Goal: Information Seeking & Learning: Learn about a topic

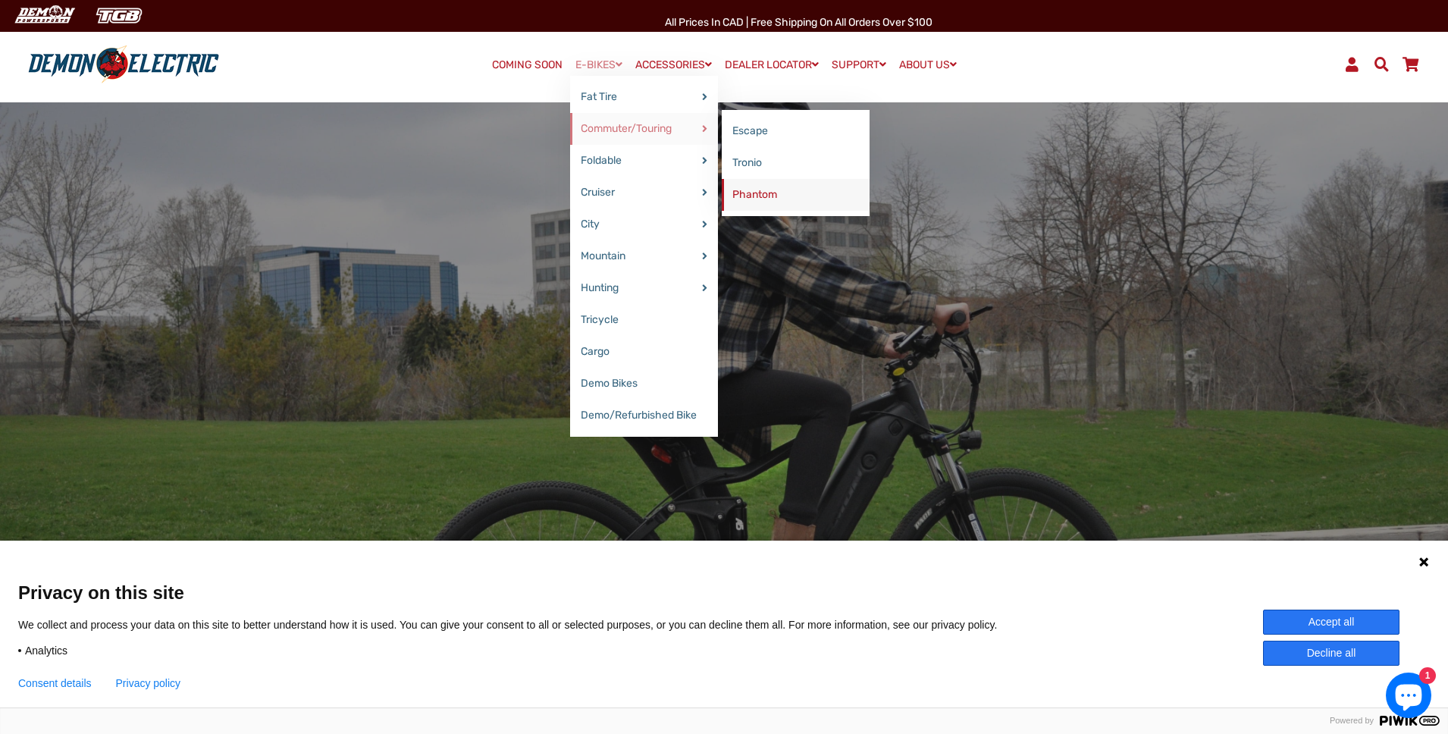
click at [758, 192] on link "Phantom" at bounding box center [796, 195] width 148 height 32
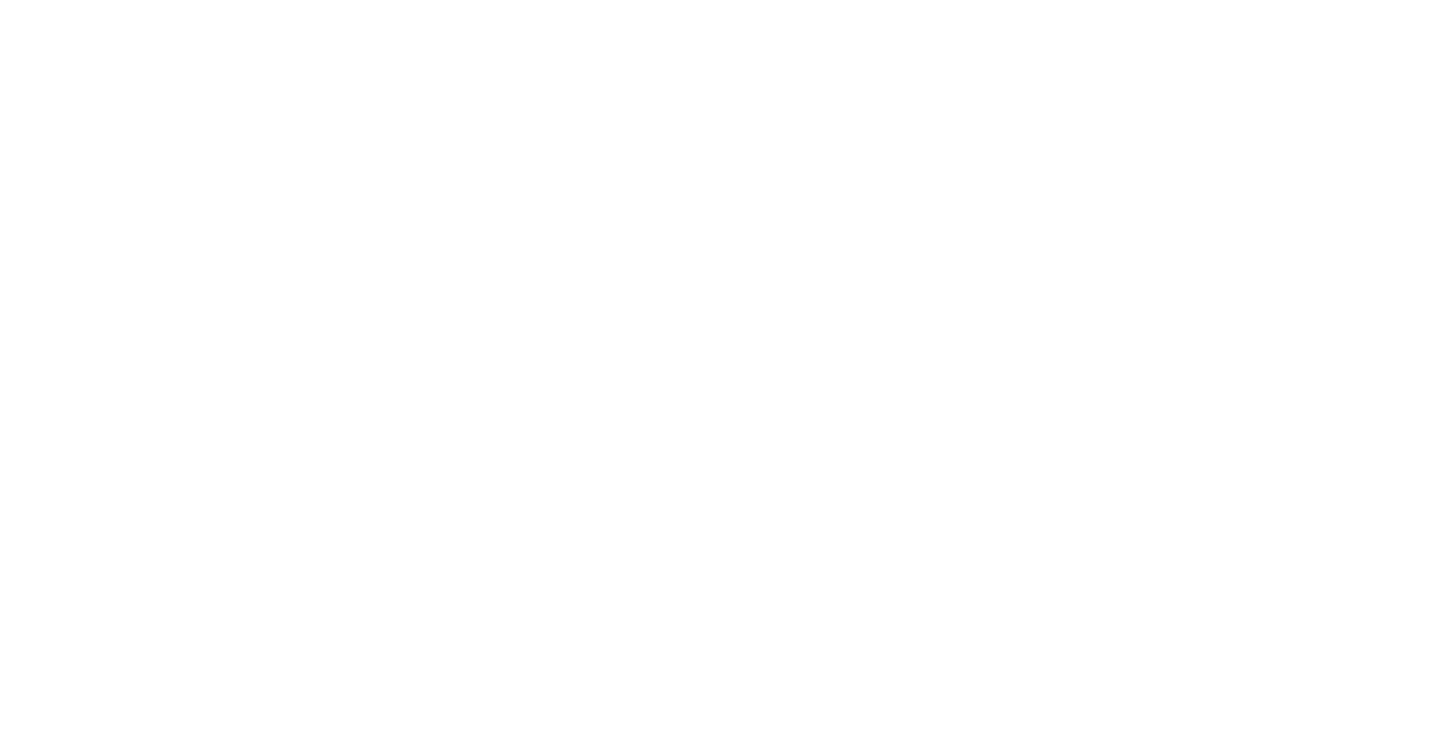
select select "******"
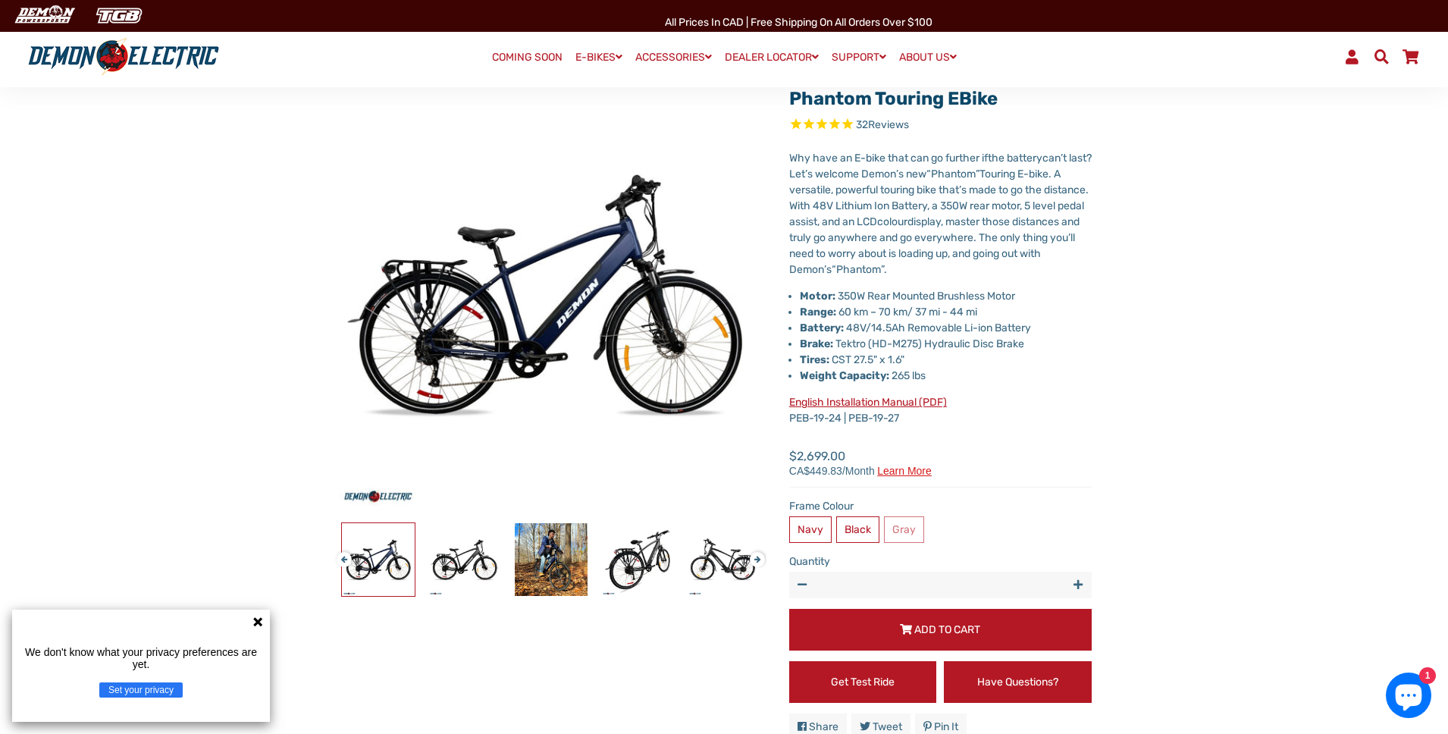
scroll to position [132, 0]
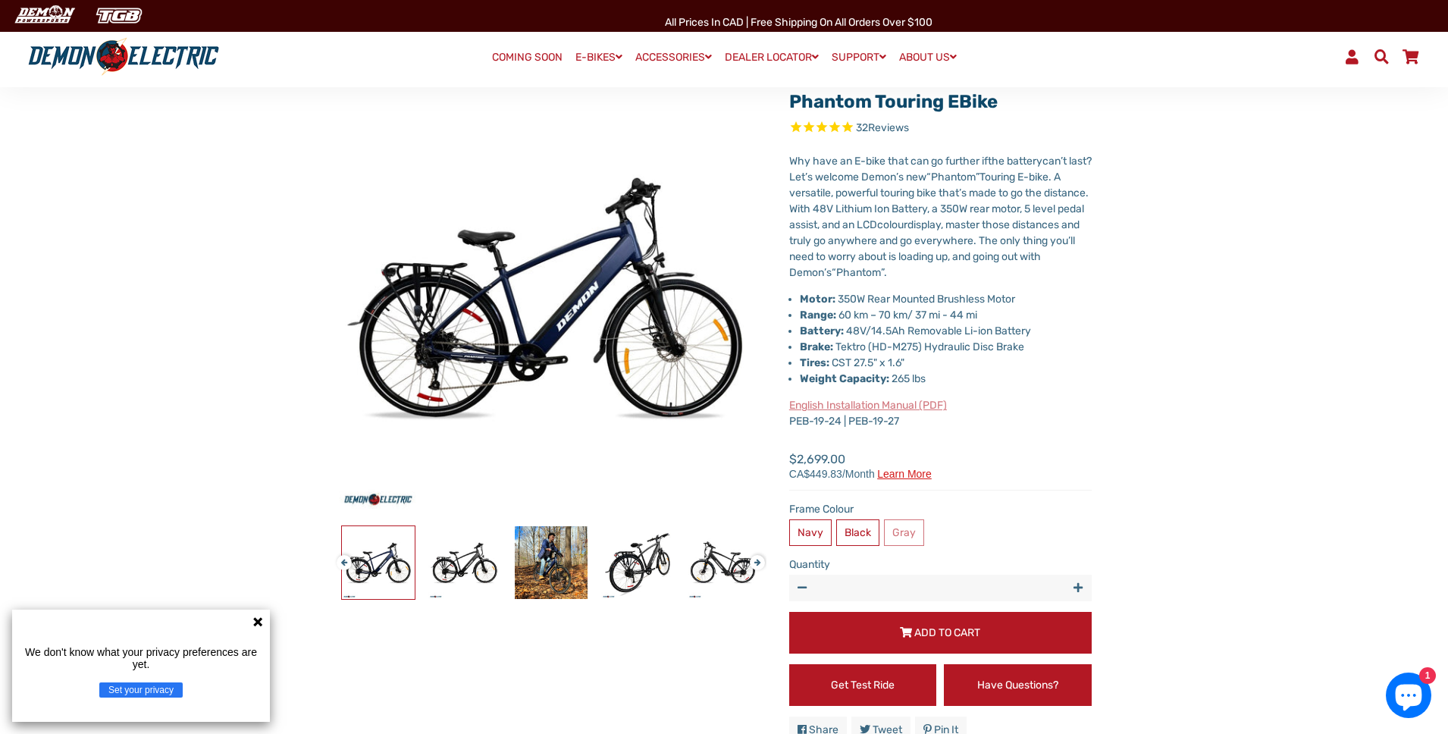
click at [879, 406] on link "English Installation Manual (PDF)" at bounding box center [868, 405] width 158 height 13
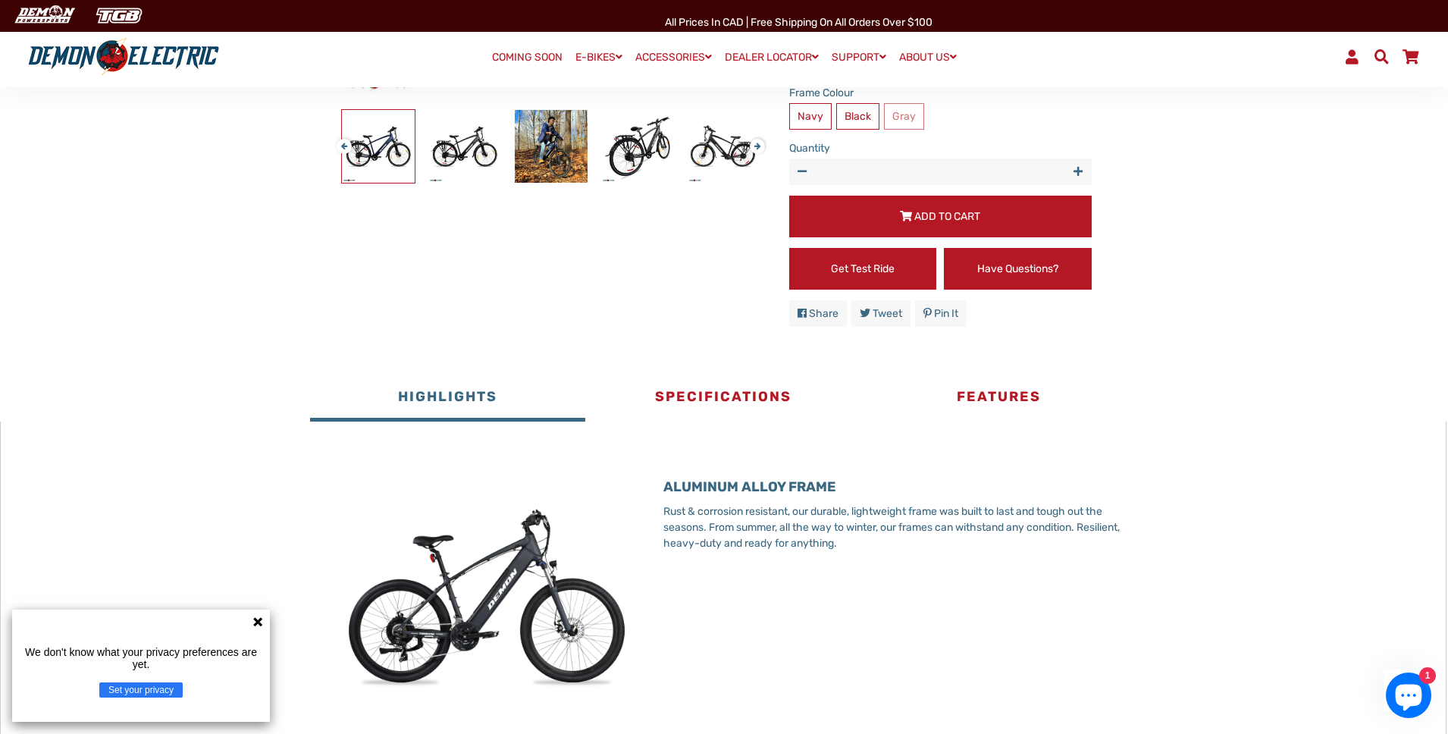
scroll to position [551, 0]
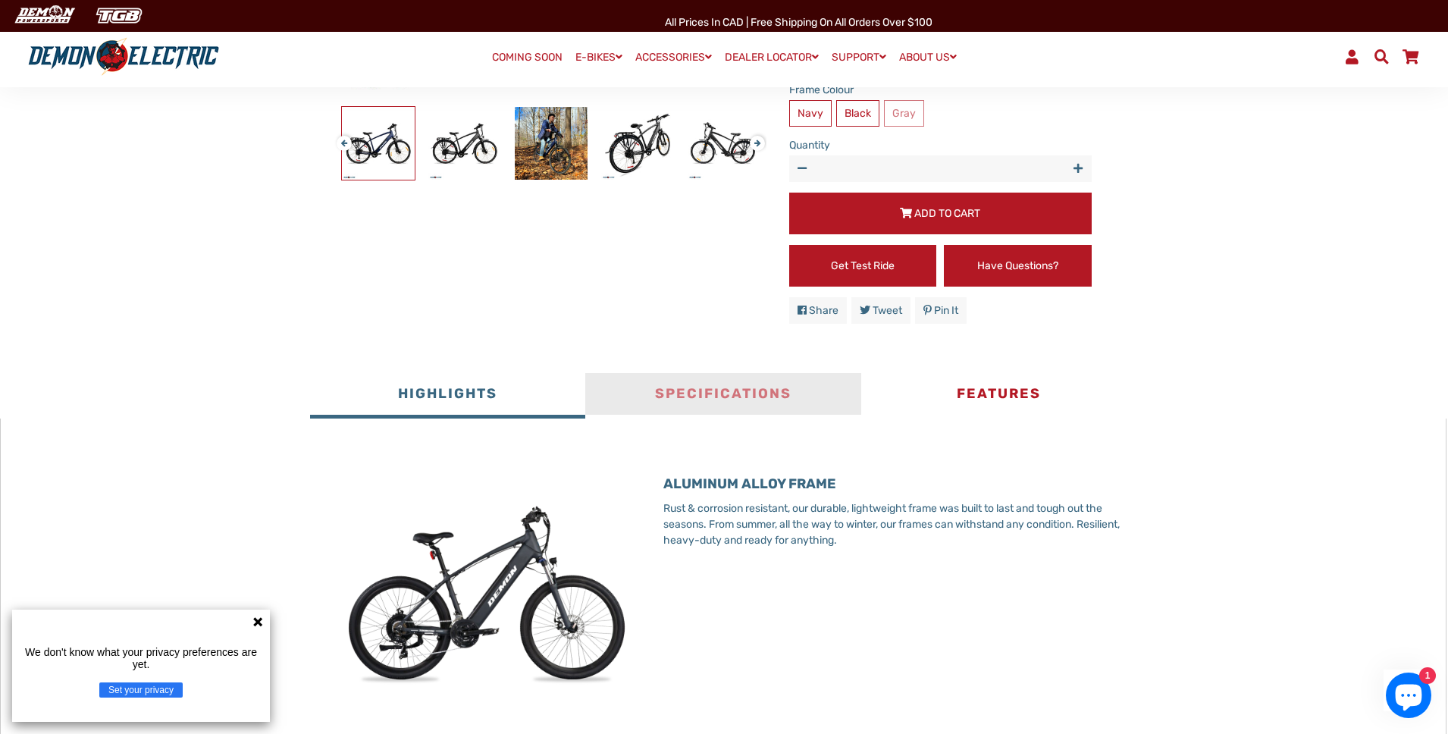
click at [731, 397] on button "Specifications" at bounding box center [722, 395] width 275 height 45
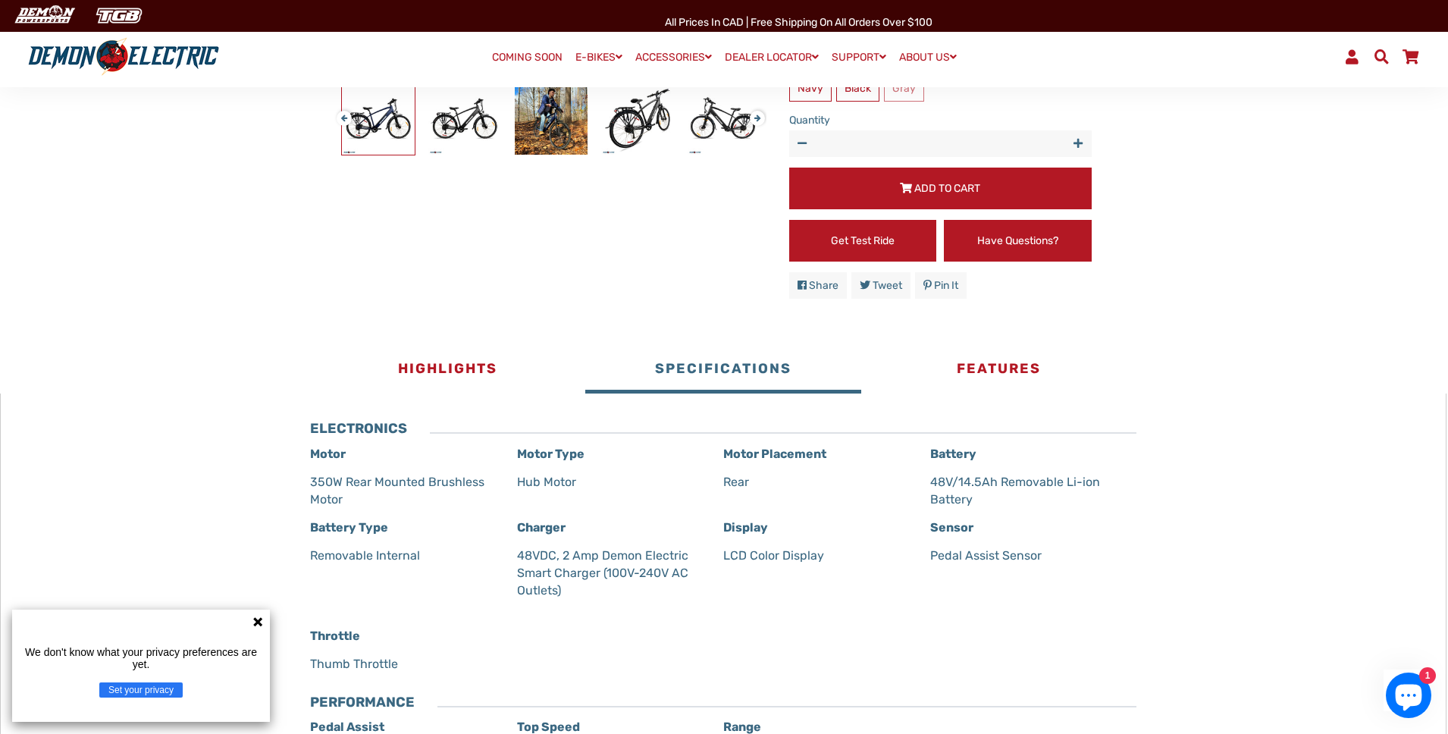
scroll to position [579, 0]
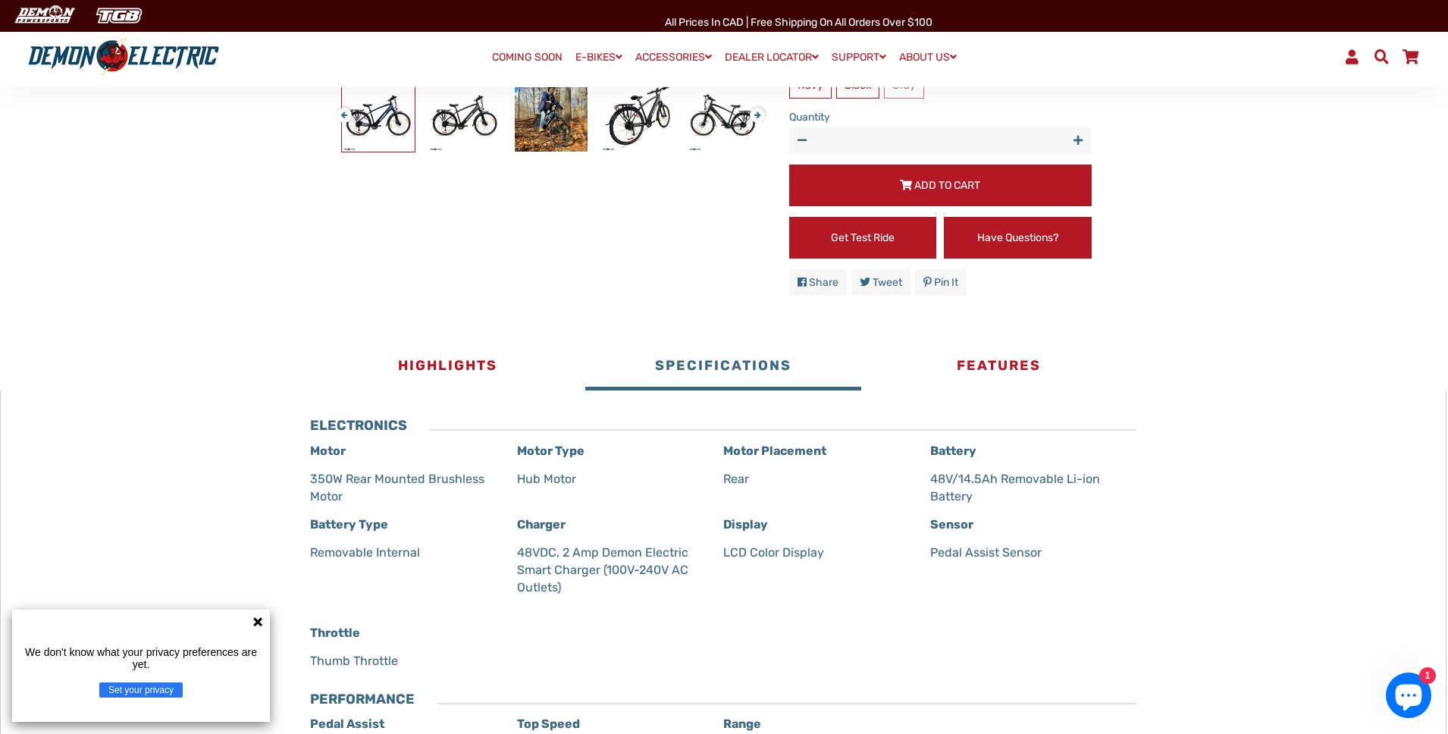
click at [255, 622] on icon at bounding box center [258, 622] width 12 height 12
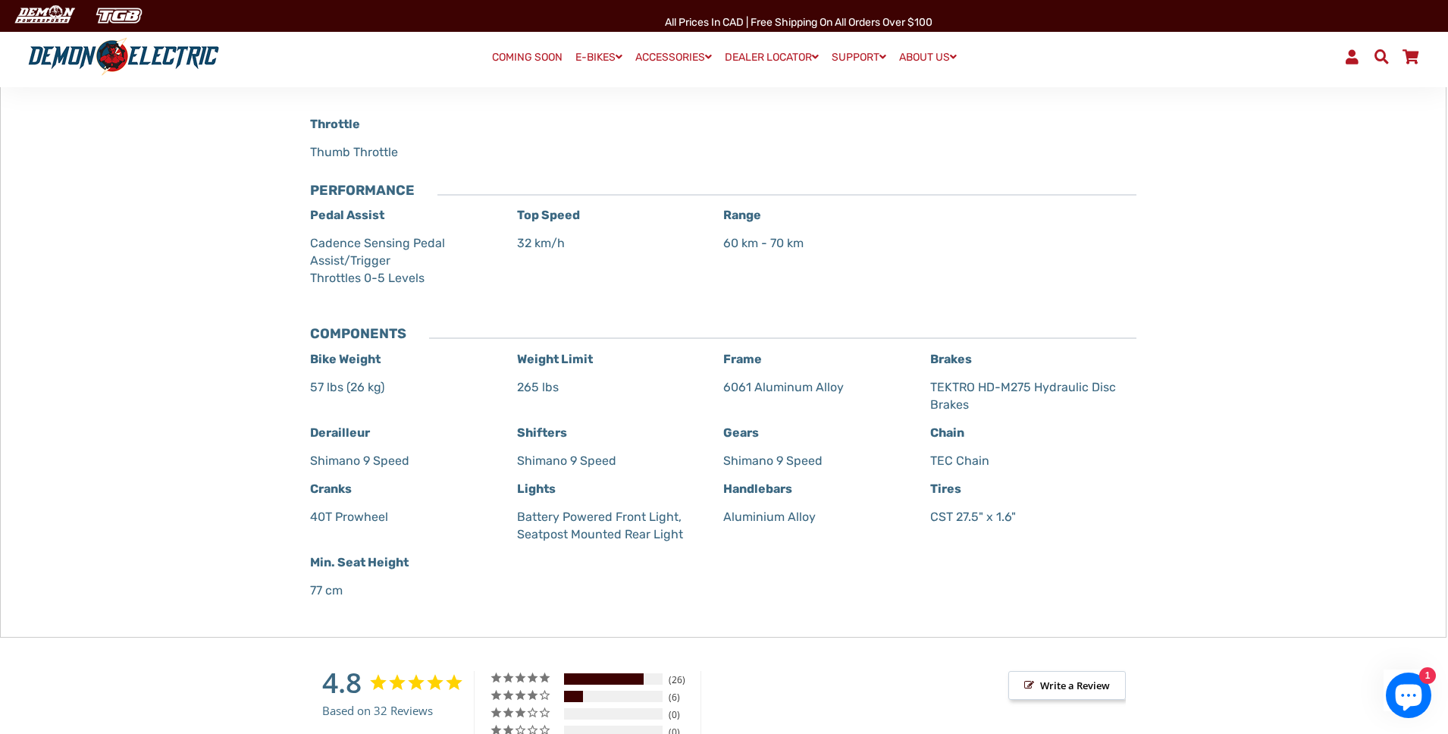
scroll to position [1121, 0]
